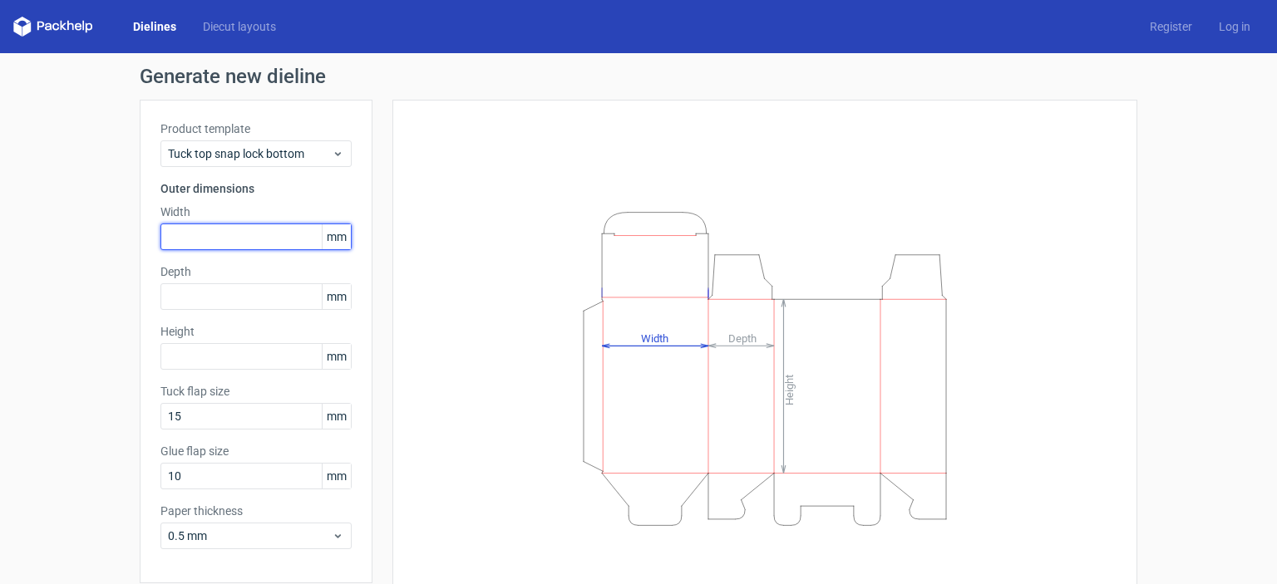
click at [267, 241] on input "text" at bounding box center [255, 237] width 191 height 27
type input "110"
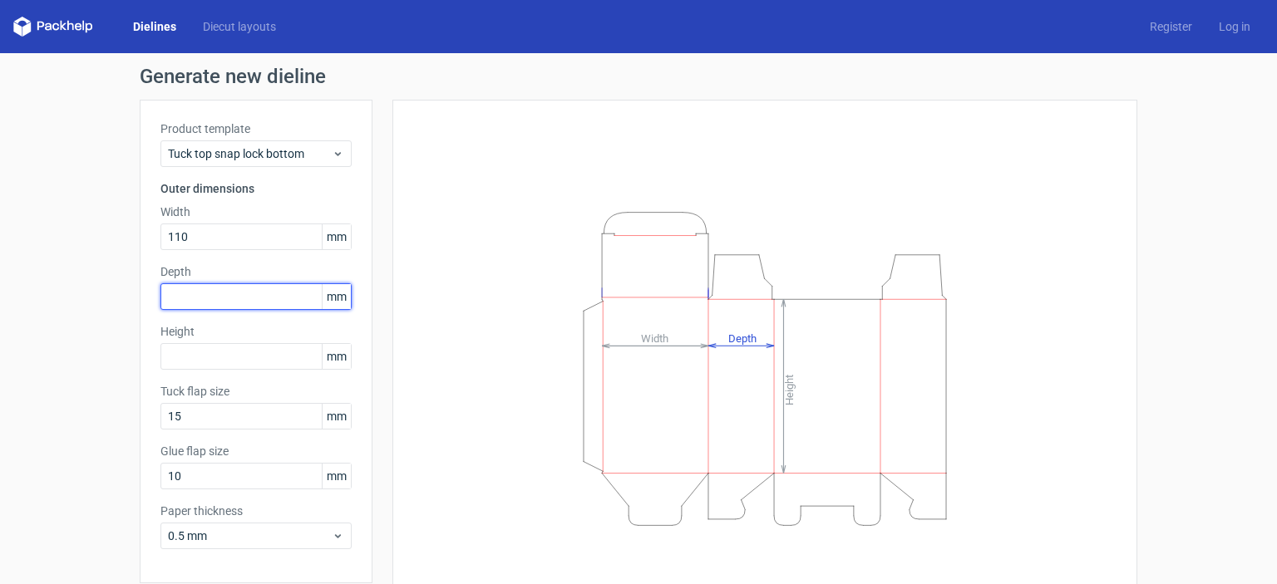
click at [215, 288] on input "text" at bounding box center [255, 296] width 191 height 27
type input "110"
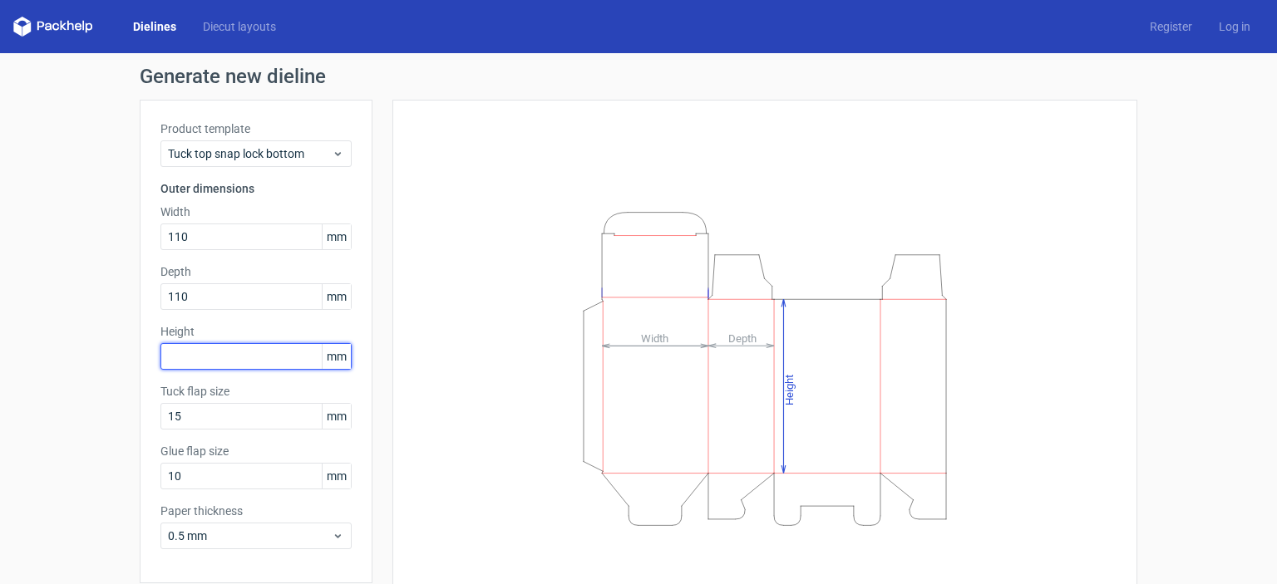
click at [209, 349] on input "text" at bounding box center [255, 356] width 191 height 27
type input "105"
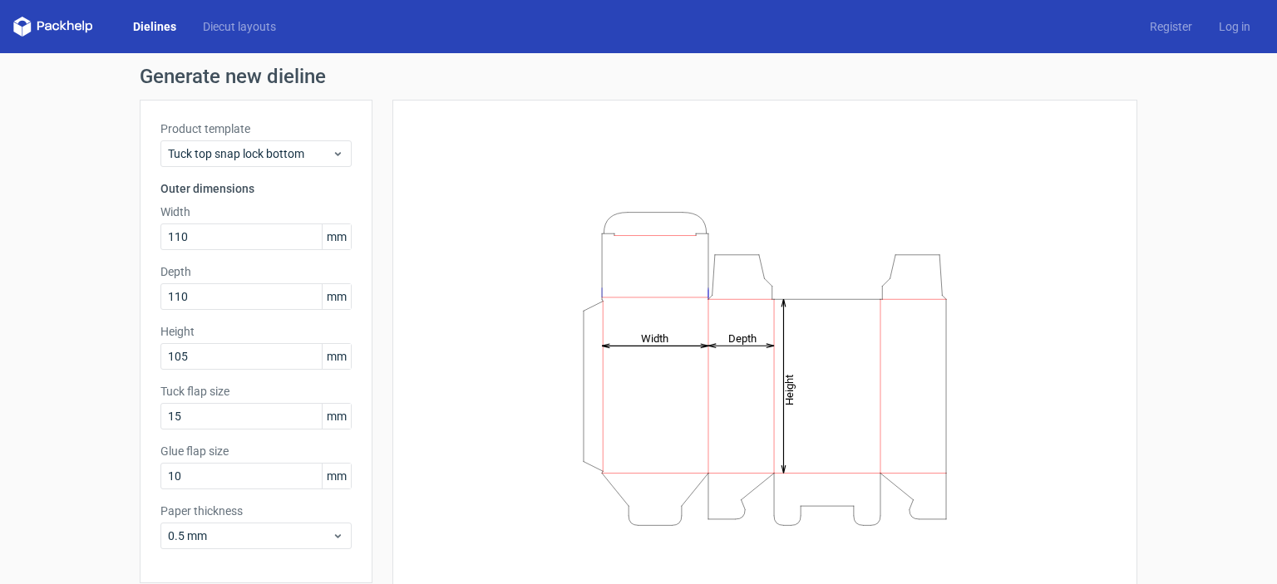
click at [57, 375] on div "Generate new dieline Product template Tuck top snap lock bottom Outer dimension…" at bounding box center [638, 352] width 1277 height 598
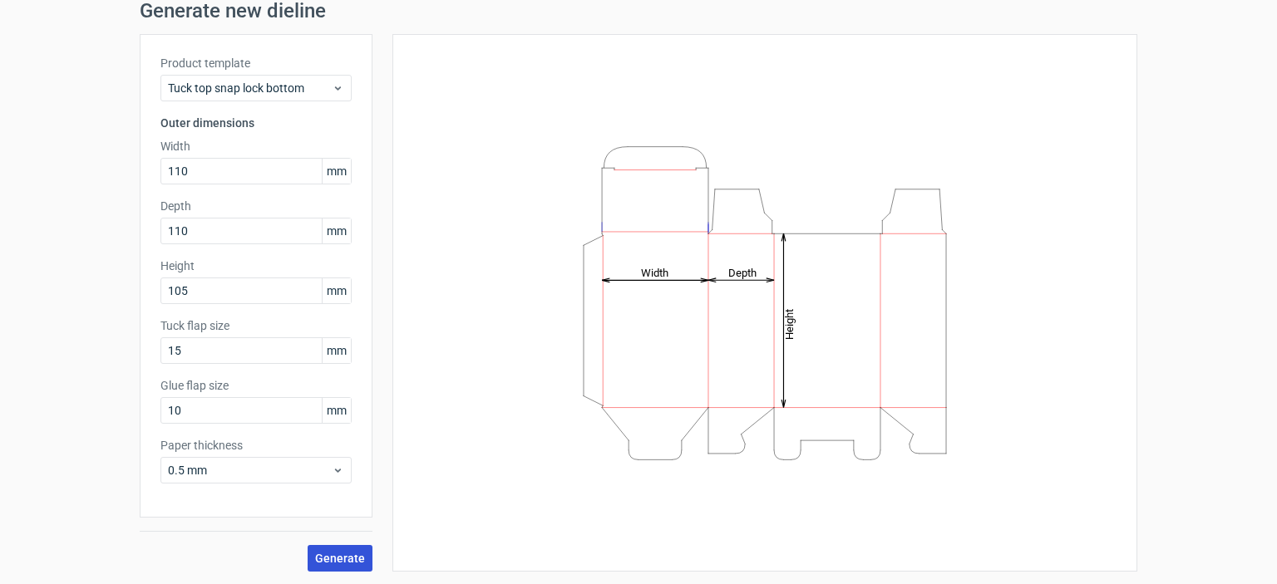
click at [347, 560] on span "Generate" at bounding box center [340, 559] width 50 height 12
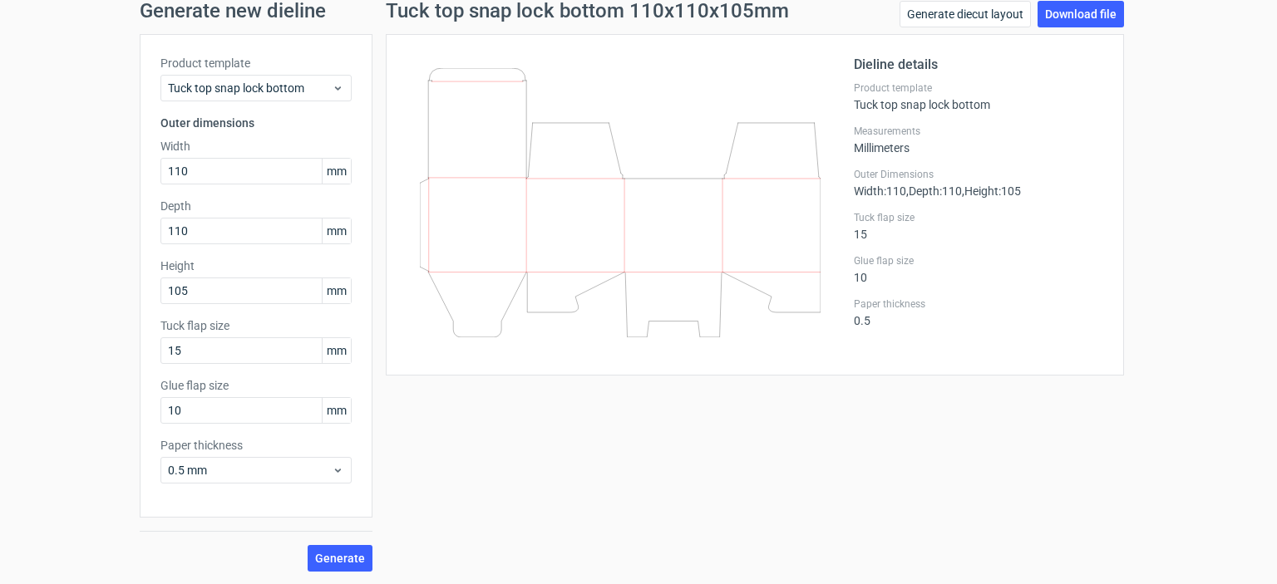
click at [469, 219] on icon at bounding box center [620, 202] width 401 height 269
drag, startPoint x: 469, startPoint y: 219, endPoint x: 983, endPoint y: 235, distance: 514.8
click at [983, 235] on div "Tuck flap size 15" at bounding box center [978, 226] width 249 height 30
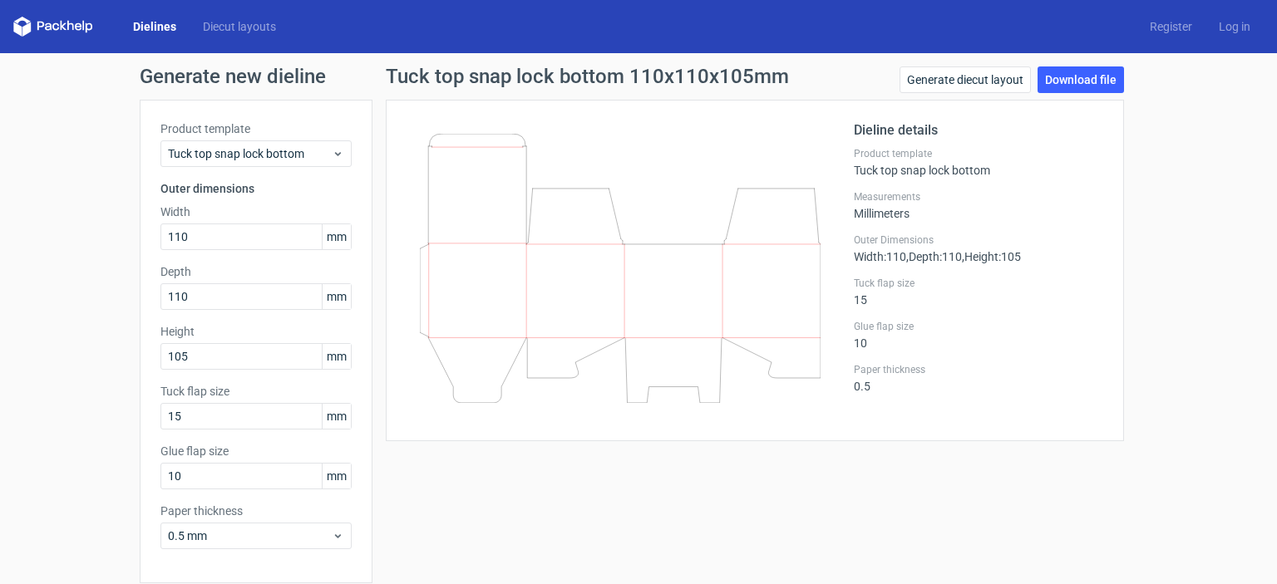
click at [1109, 59] on div "Generate new dieline Product template Tuck top snap lock bottom Outer dimension…" at bounding box center [638, 352] width 1277 height 598
click at [1088, 89] on link "Download file" at bounding box center [1080, 79] width 86 height 27
click at [332, 149] on icon at bounding box center [338, 153] width 12 height 13
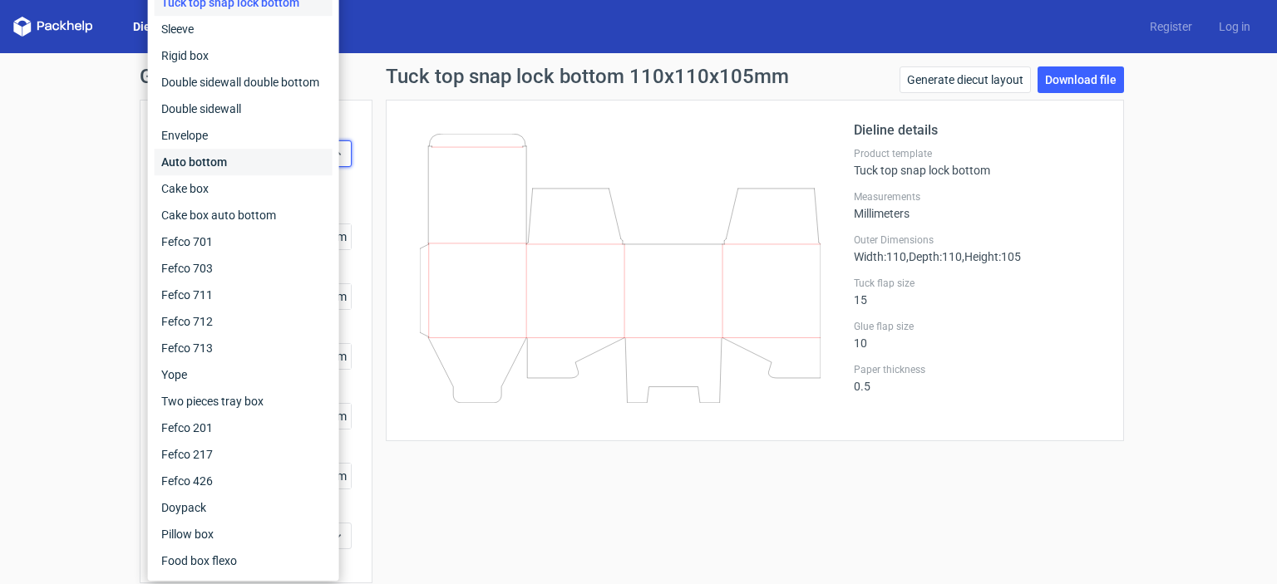
click at [283, 155] on div "Auto bottom" at bounding box center [244, 162] width 178 height 27
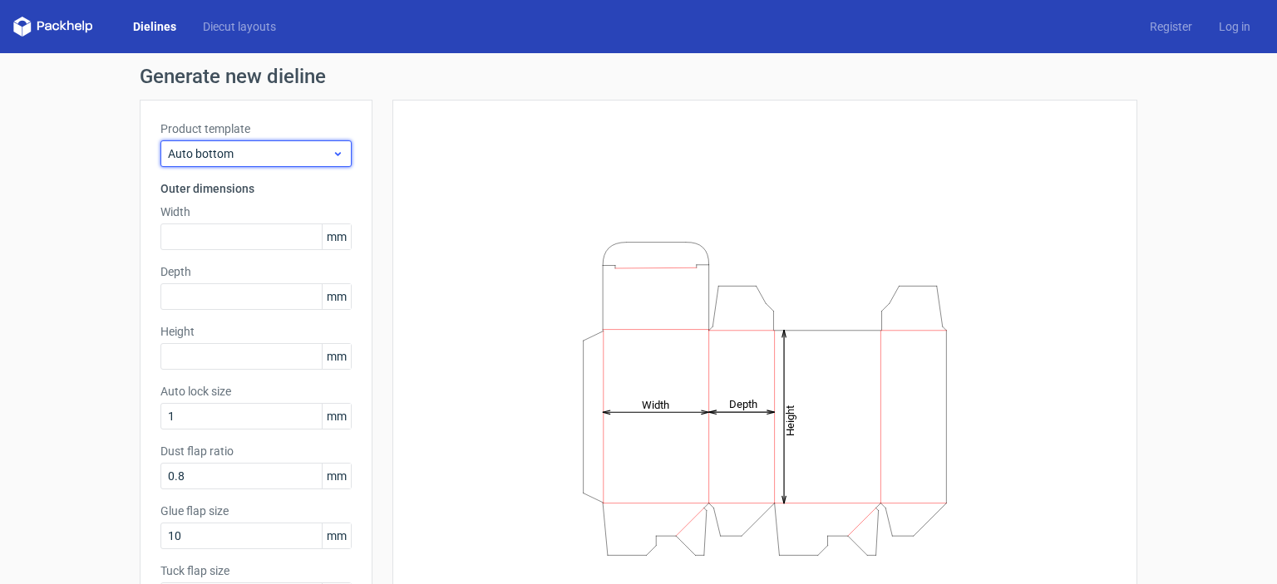
click at [306, 157] on span "Auto bottom" at bounding box center [250, 153] width 164 height 17
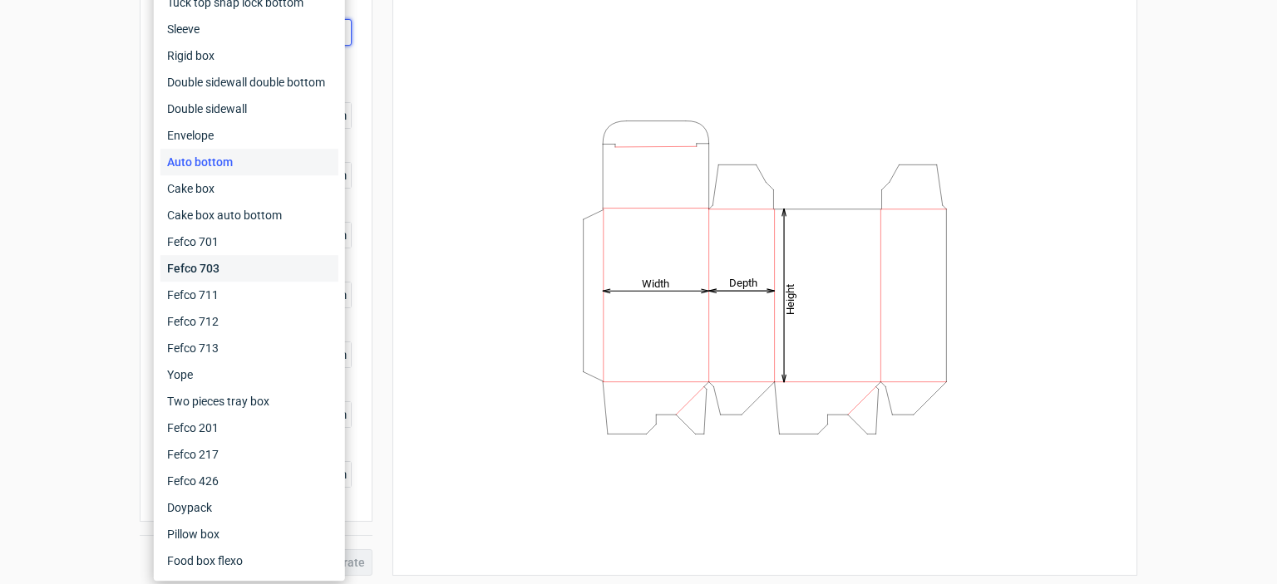
scroll to position [126, 0]
click at [5, 303] on div "Generate new dieline Product template Auto bottom Outer dimensions Width mm Dep…" at bounding box center [638, 256] width 1277 height 657
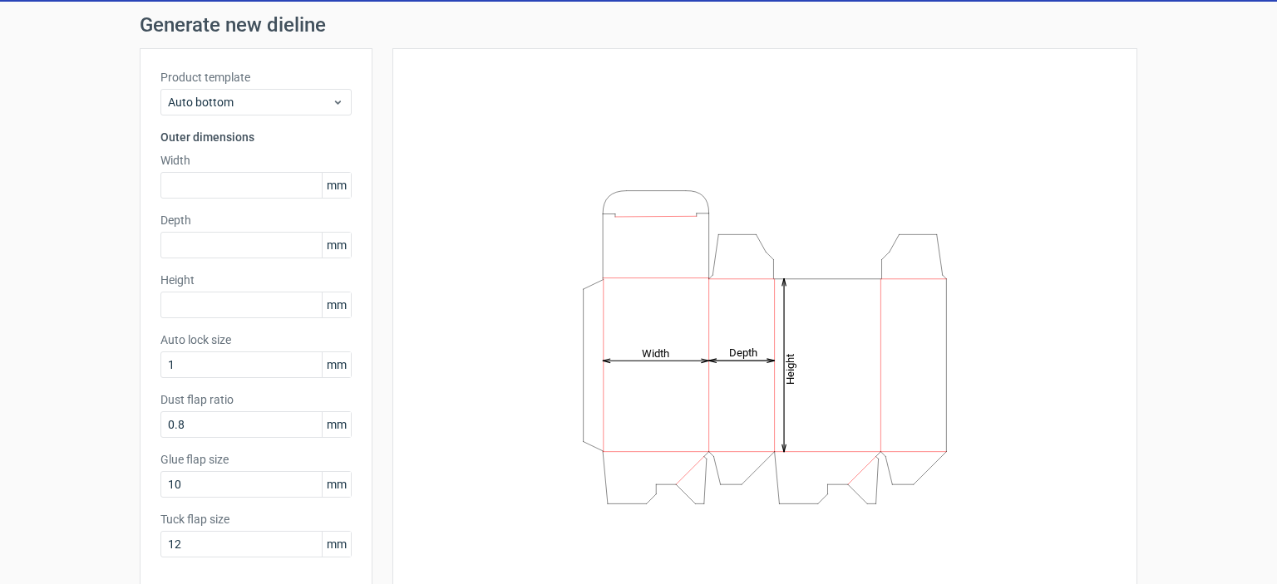
scroll to position [0, 0]
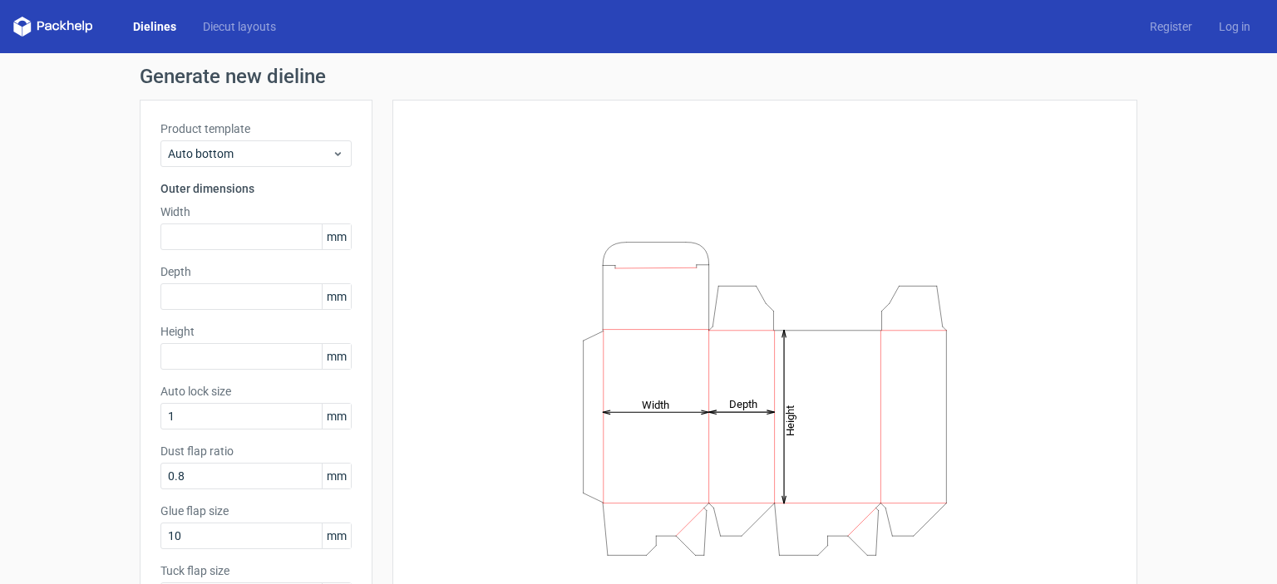
click at [620, 152] on div "Height Depth Width" at bounding box center [764, 399] width 703 height 556
click at [284, 157] on span "Auto bottom" at bounding box center [250, 153] width 164 height 17
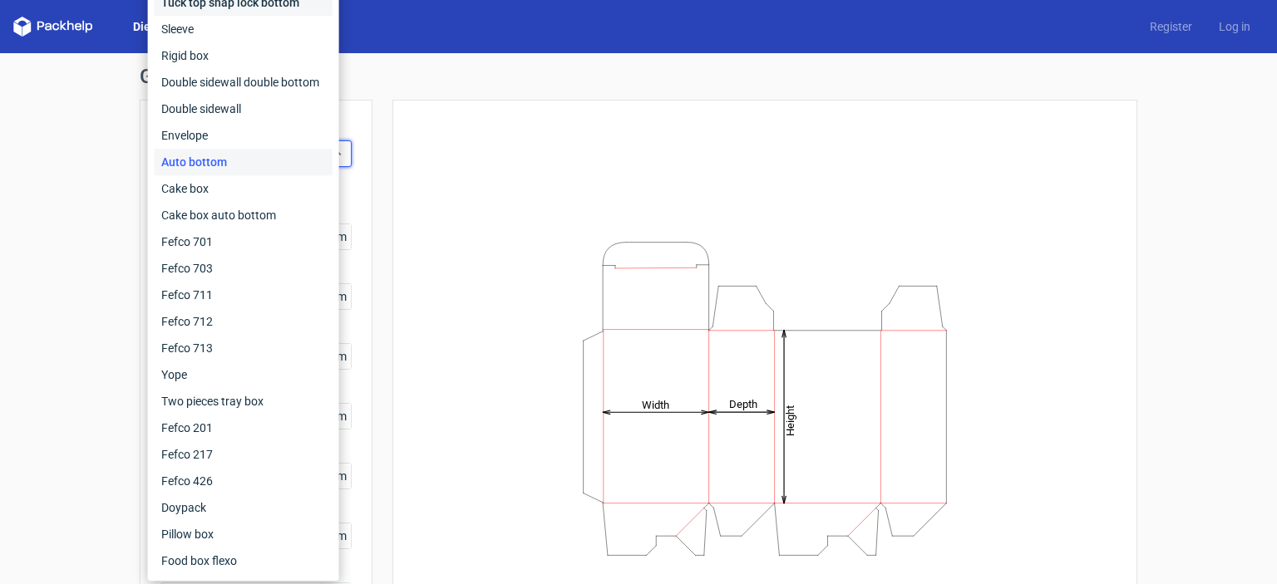
click at [262, 8] on div "Tuck top snap lock bottom" at bounding box center [244, 2] width 178 height 27
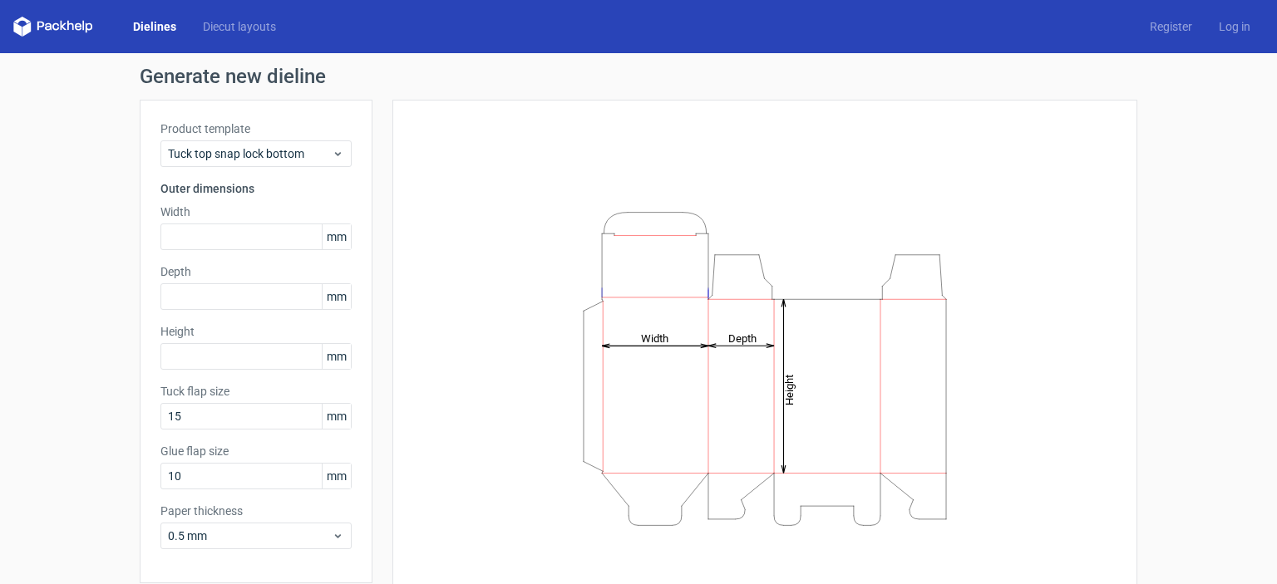
click at [520, 324] on icon "Height Depth Width" at bounding box center [764, 369] width 499 height 332
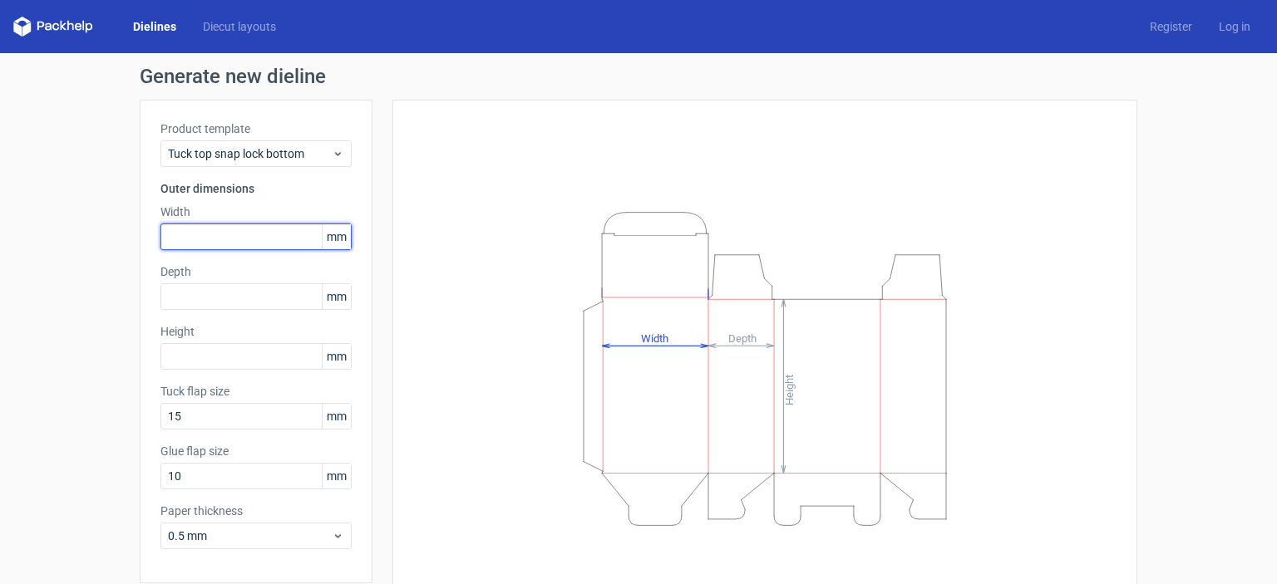
click at [231, 242] on input "text" at bounding box center [255, 237] width 191 height 27
type input "110"
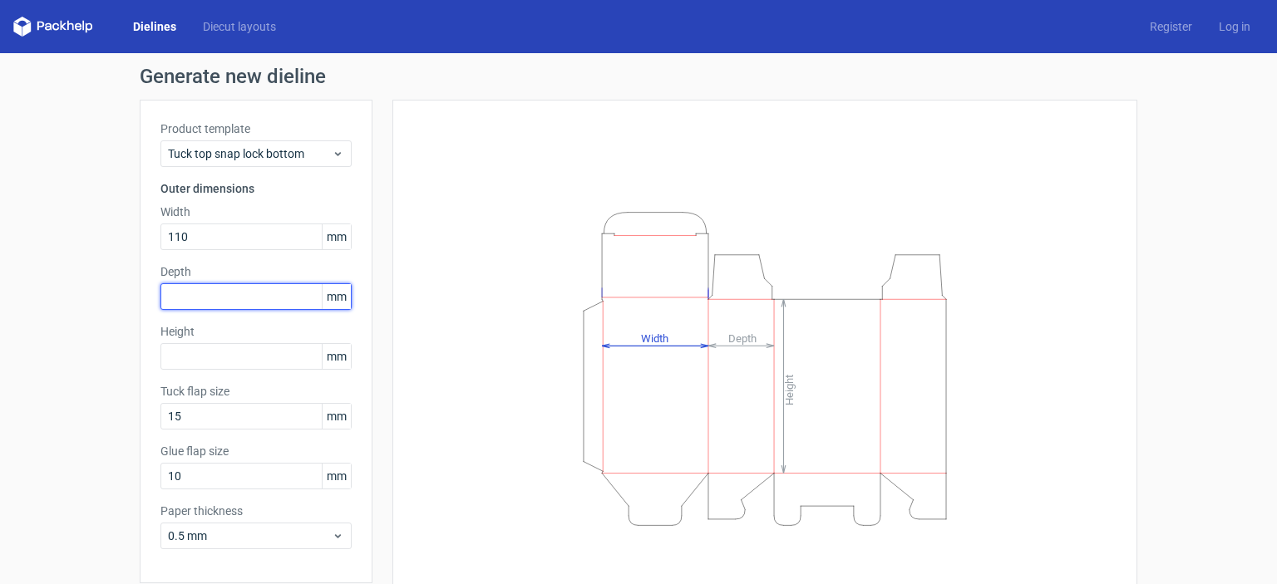
click at [243, 298] on input "text" at bounding box center [255, 296] width 191 height 27
type input "110"
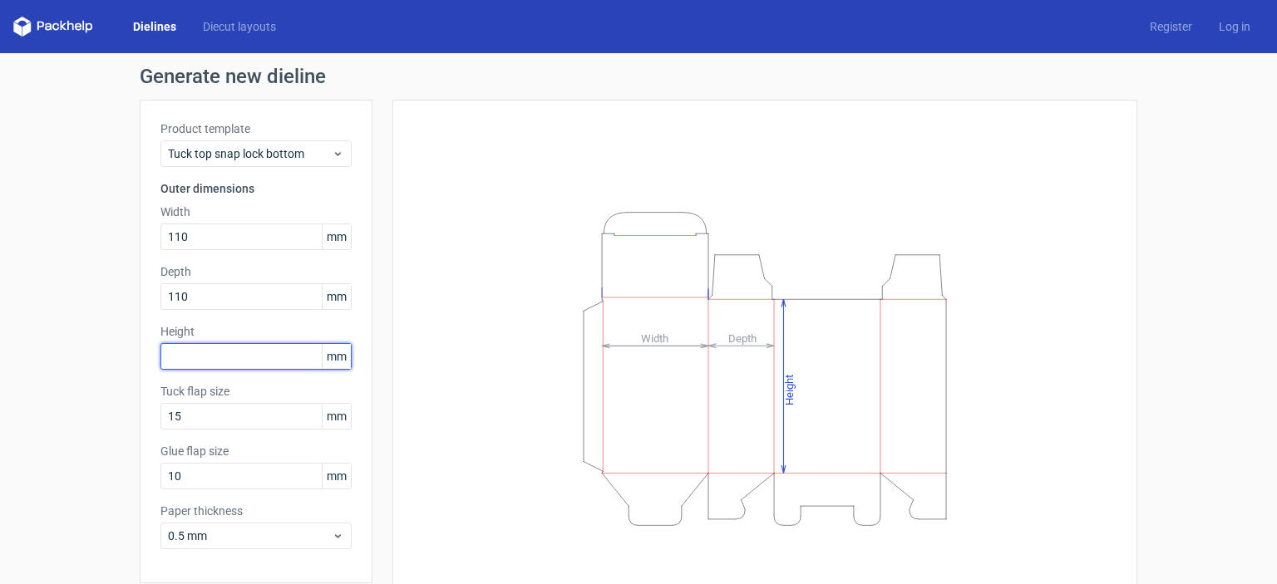
click at [277, 359] on input "text" at bounding box center [255, 356] width 191 height 27
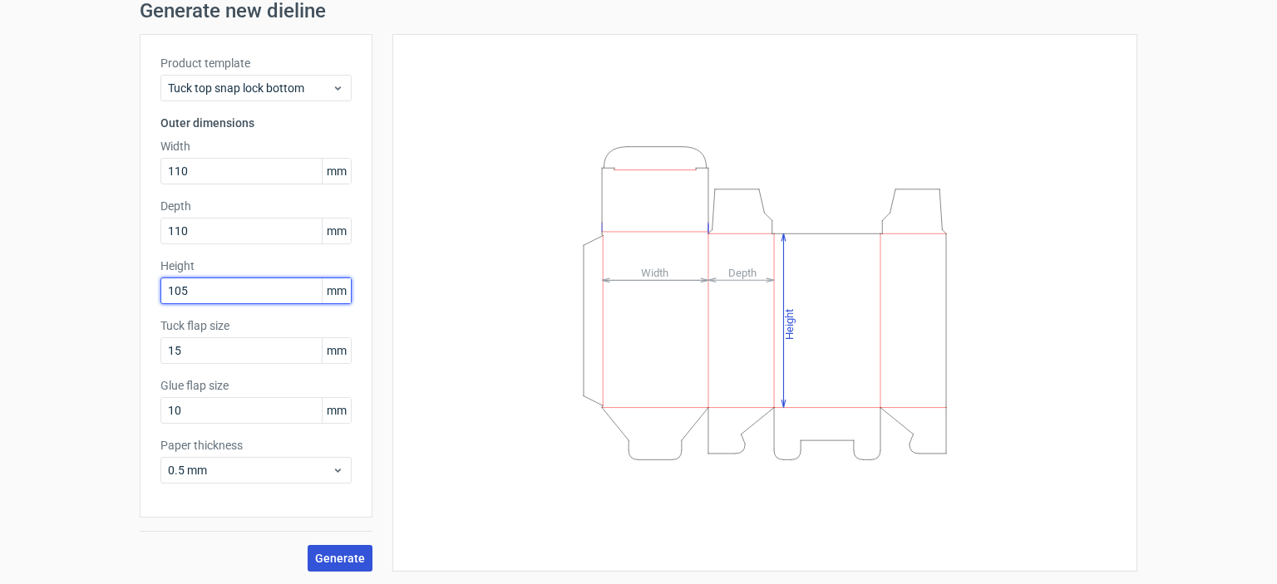
type input "105"
click at [347, 569] on button "Generate" at bounding box center [340, 558] width 65 height 27
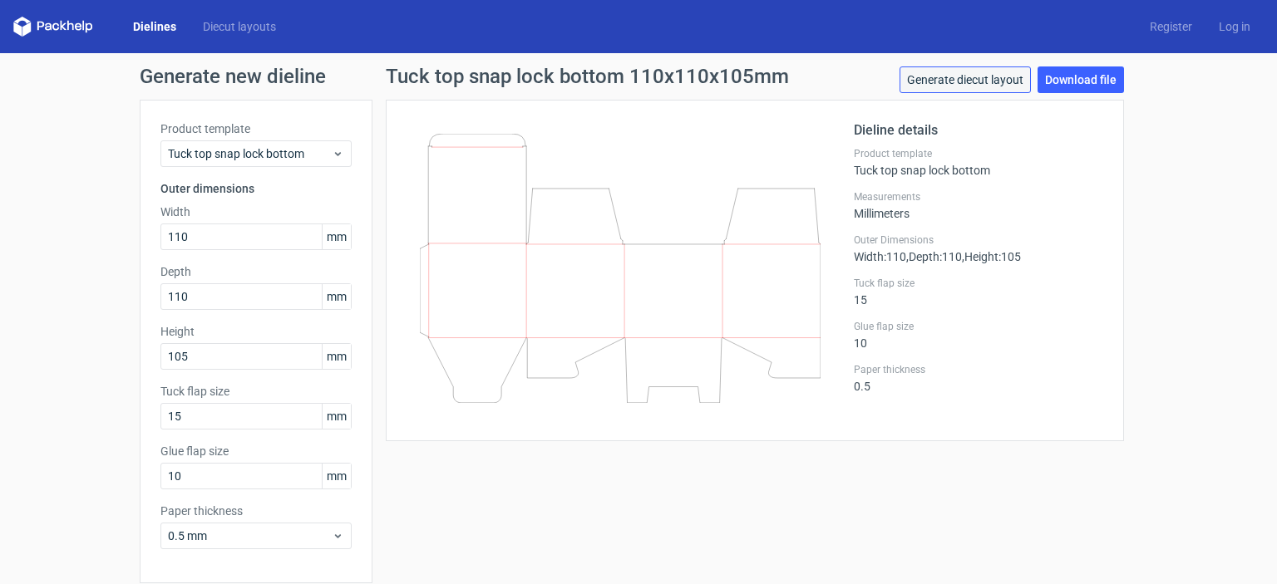
click at [992, 78] on link "Generate diecut layout" at bounding box center [964, 79] width 131 height 27
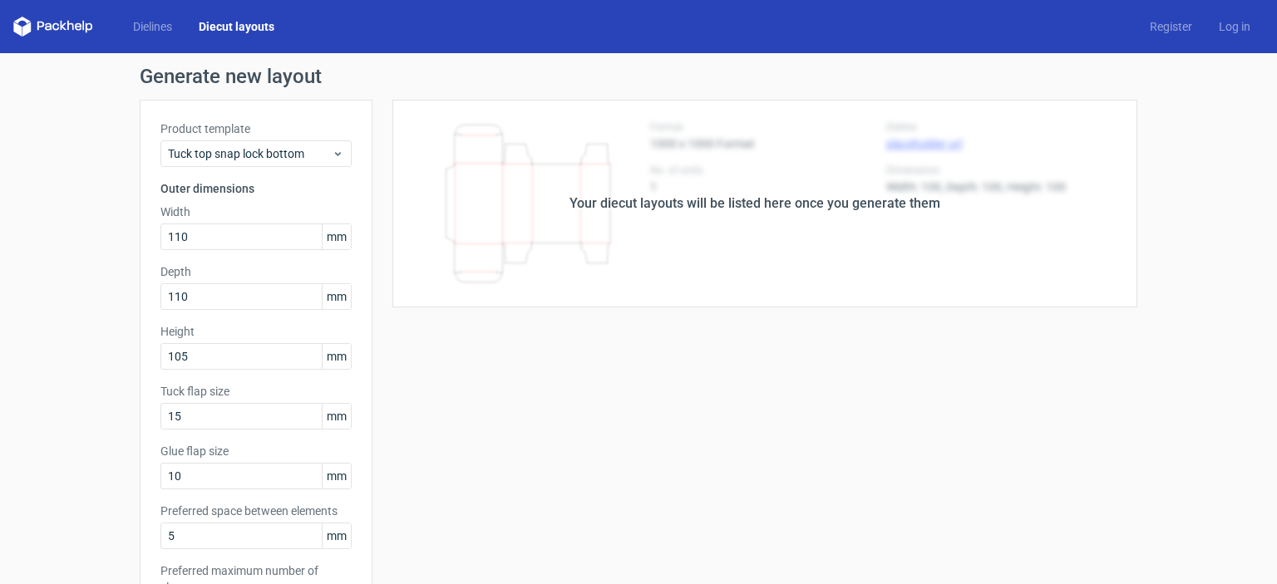
click at [1104, 319] on div "Your diecut layouts will be listed here once you generate them Height Depth Wid…" at bounding box center [754, 551] width 765 height 902
click at [824, 200] on div "Your diecut layouts will be listed here once you generate them" at bounding box center [754, 204] width 371 height 20
